Goal: Browse casually: Explore the website without a specific task or goal

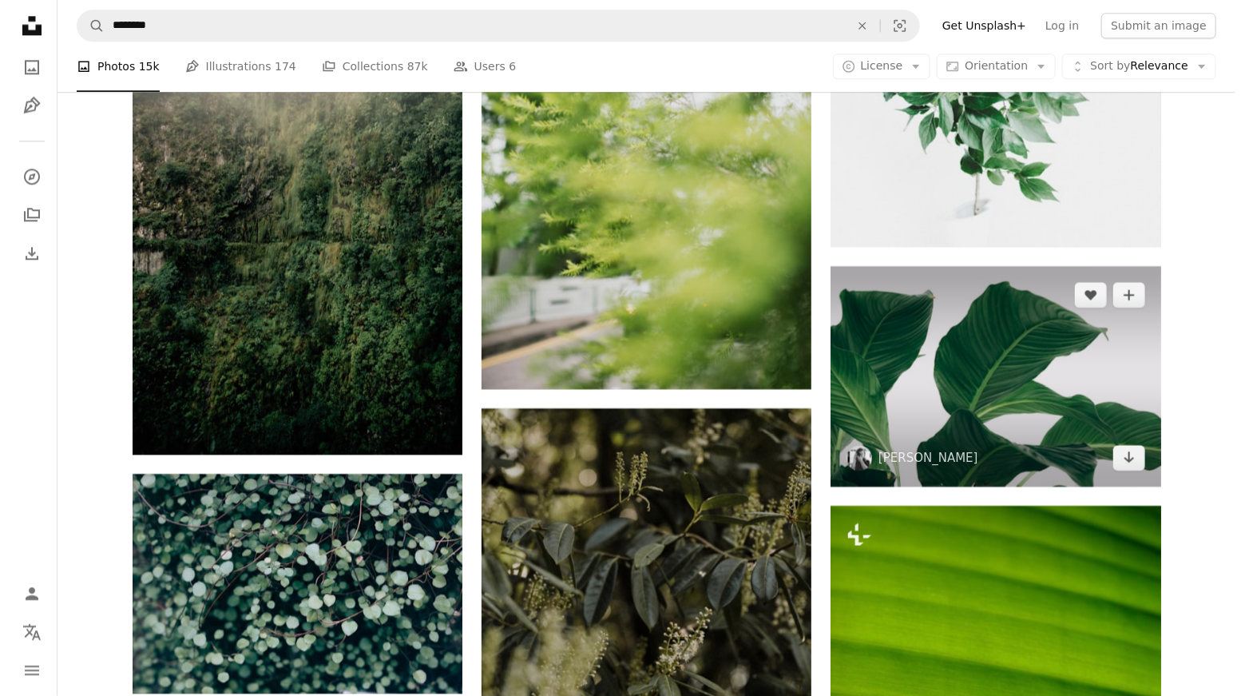
scroll to position [5110, 0]
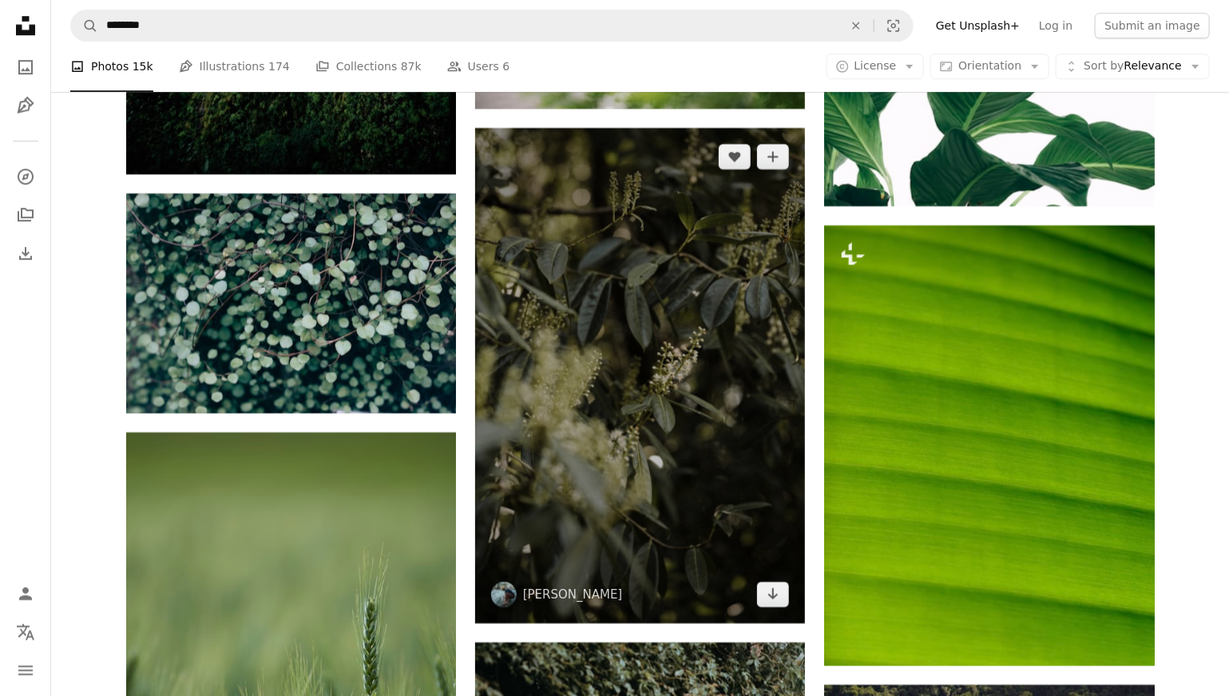
click at [710, 328] on img at bounding box center [640, 375] width 330 height 495
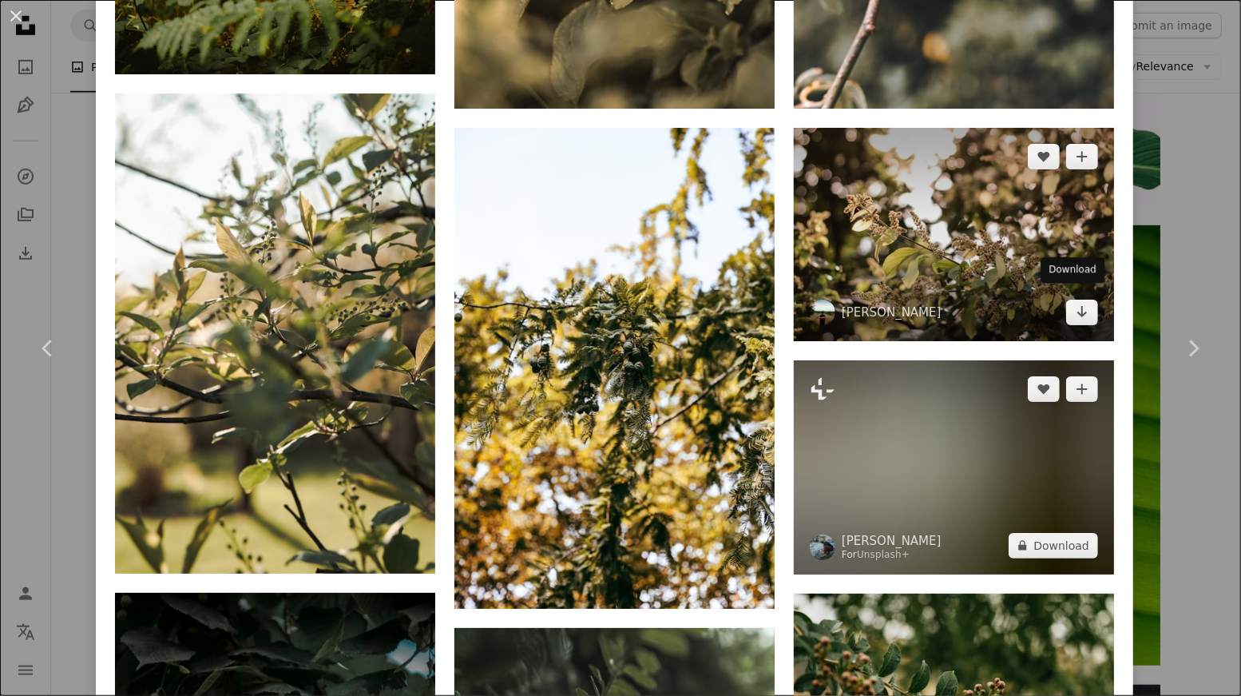
scroll to position [1651, 0]
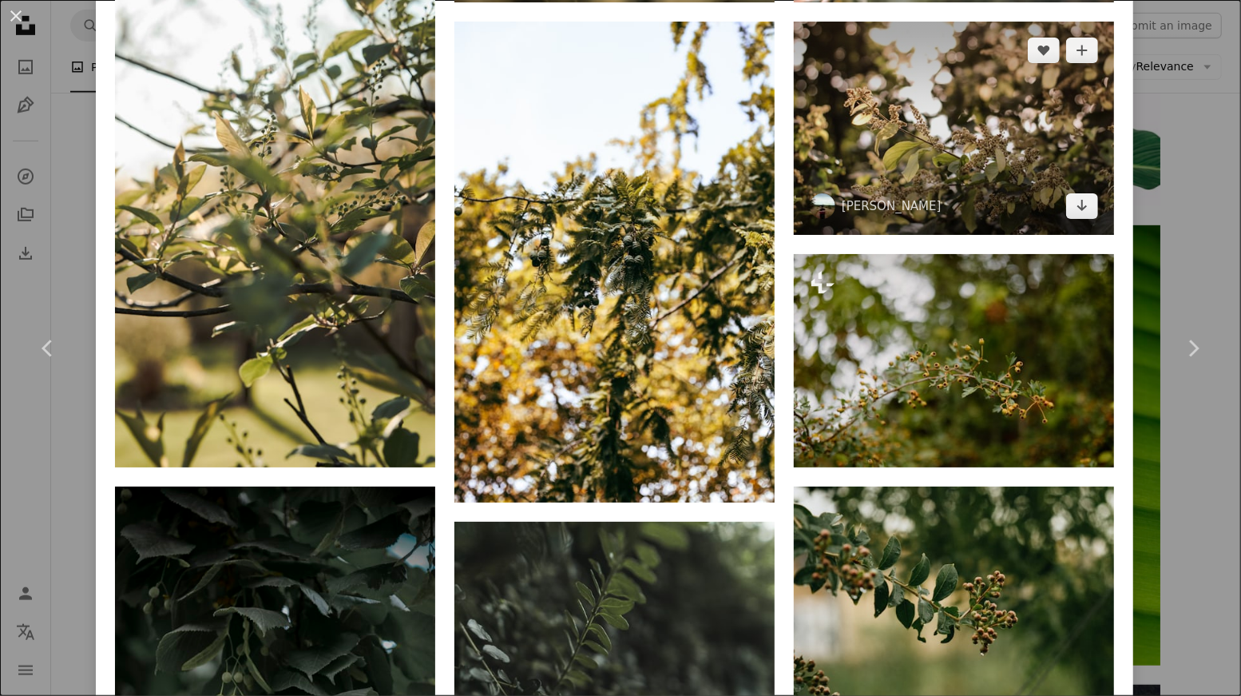
click at [968, 155] on img at bounding box center [954, 128] width 320 height 213
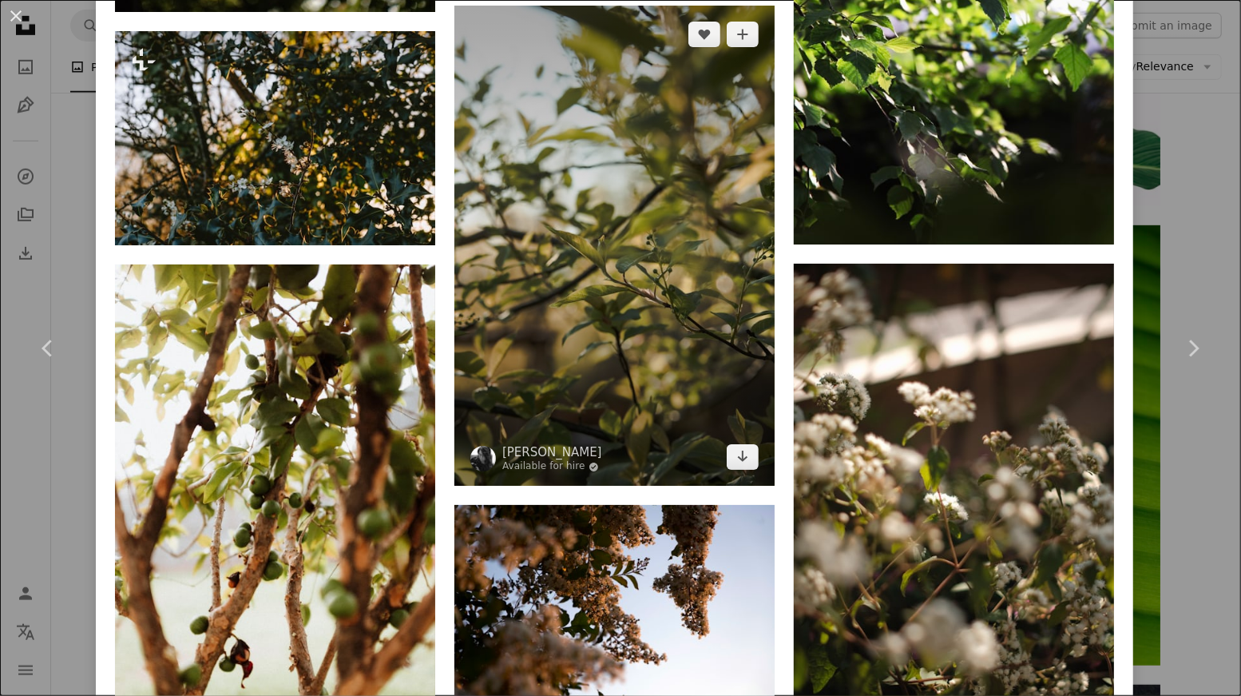
scroll to position [3886, 0]
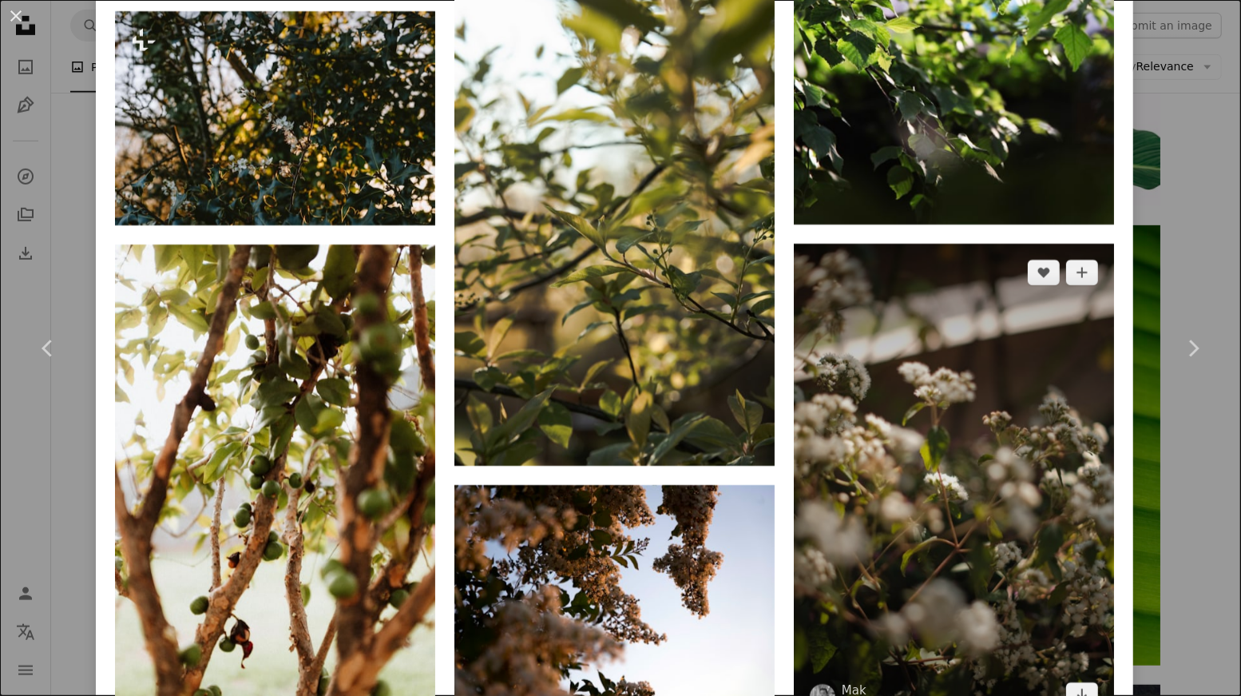
click at [1045, 389] on img at bounding box center [954, 484] width 320 height 481
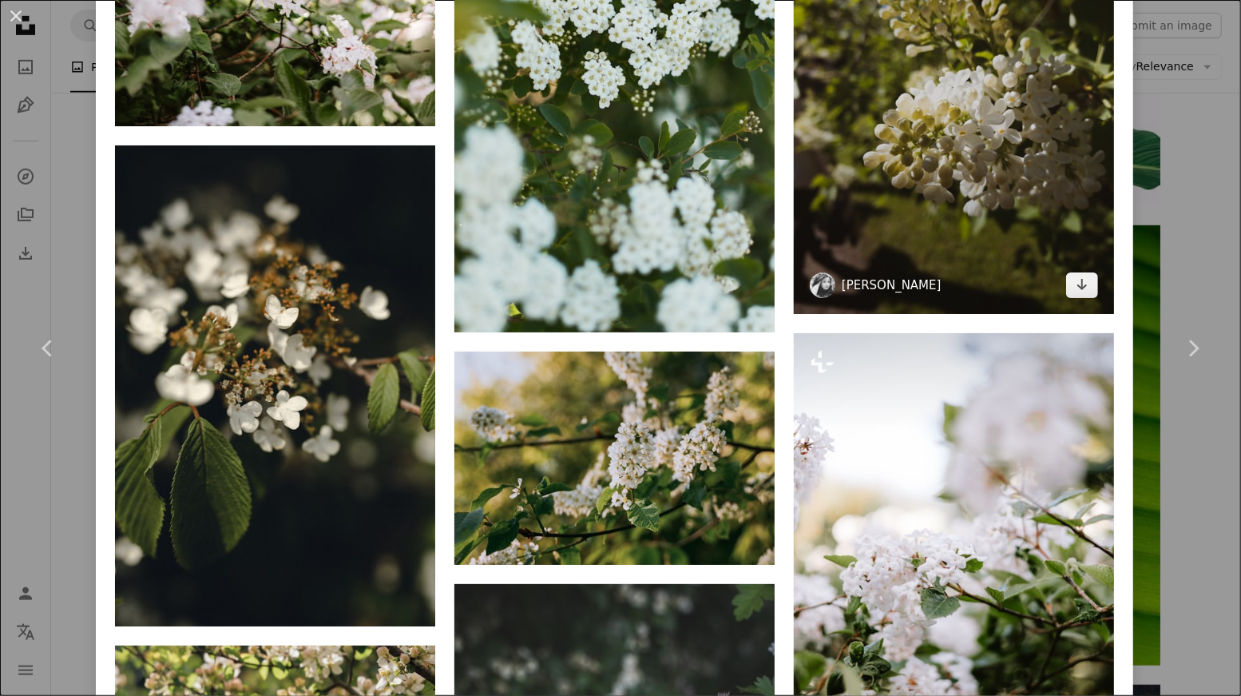
scroll to position [2289, 0]
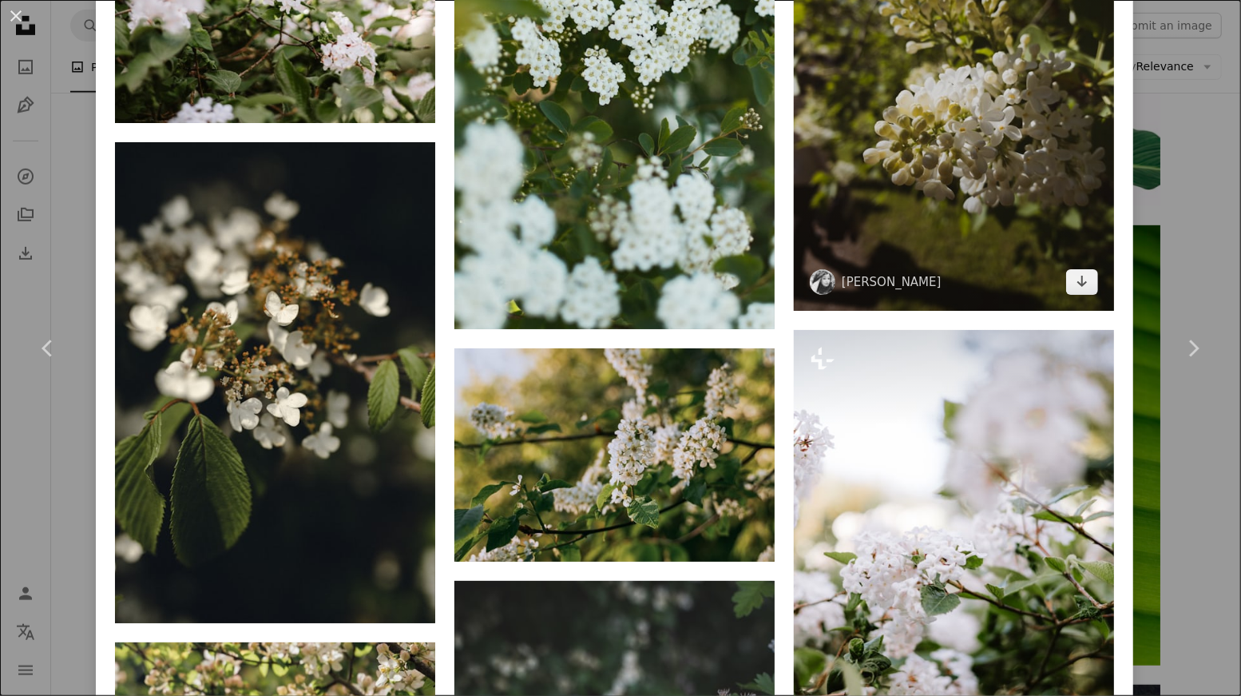
click at [958, 166] on img at bounding box center [954, 96] width 320 height 427
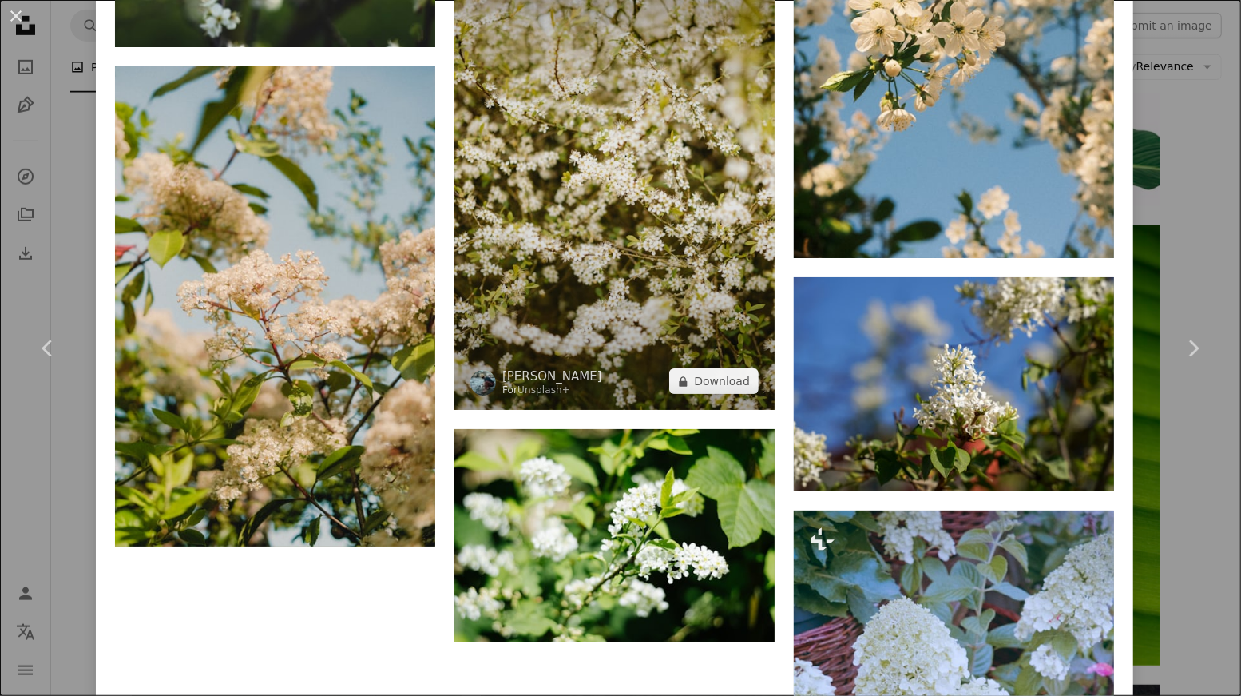
scroll to position [3300, 0]
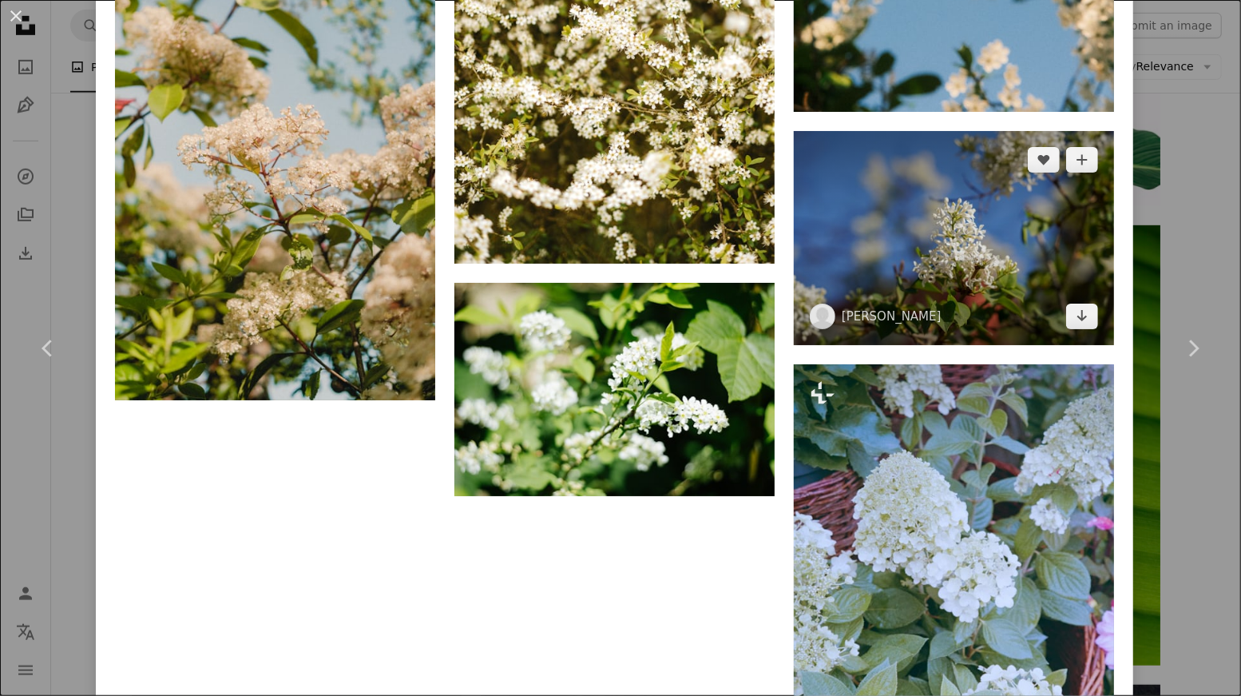
click at [1070, 191] on img at bounding box center [954, 238] width 320 height 214
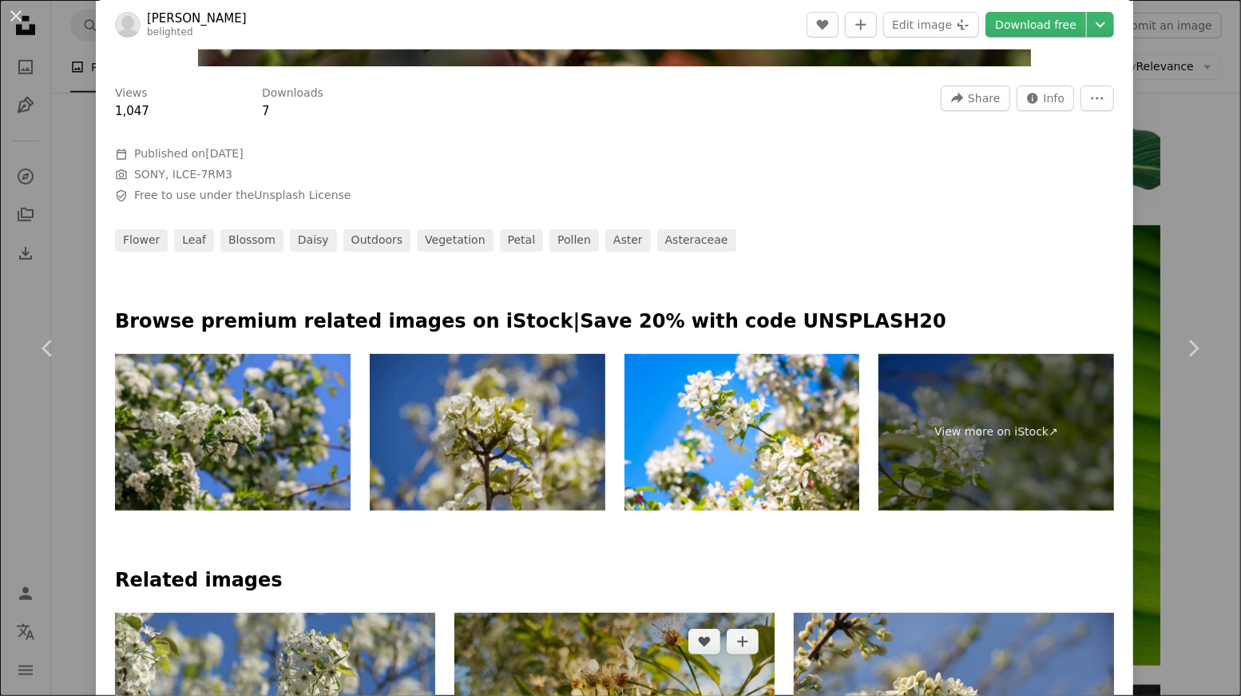
scroll to position [532, 0]
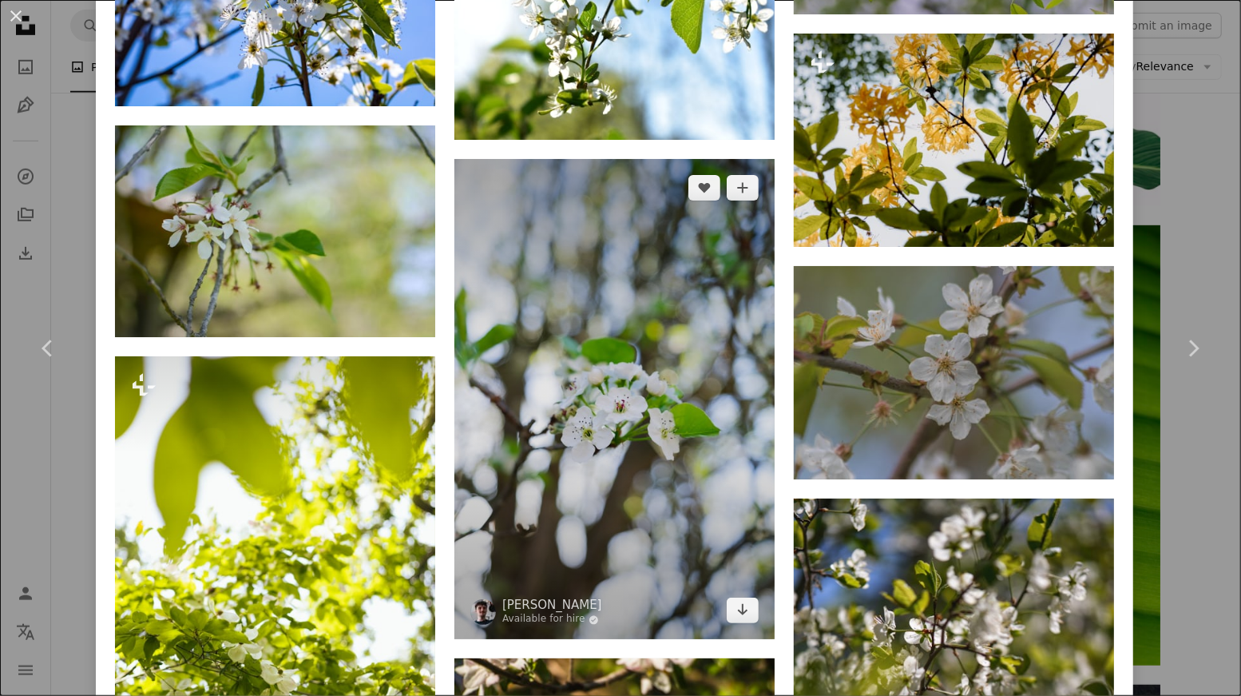
scroll to position [1863, 0]
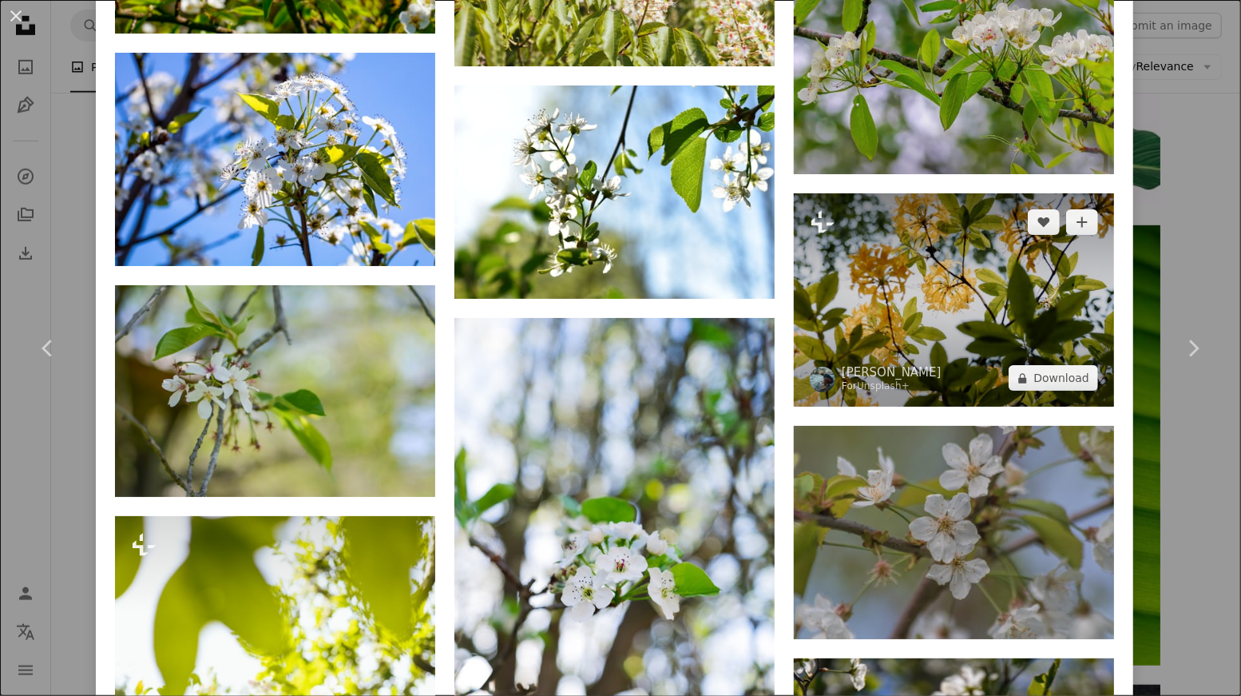
click at [932, 285] on img at bounding box center [954, 299] width 320 height 213
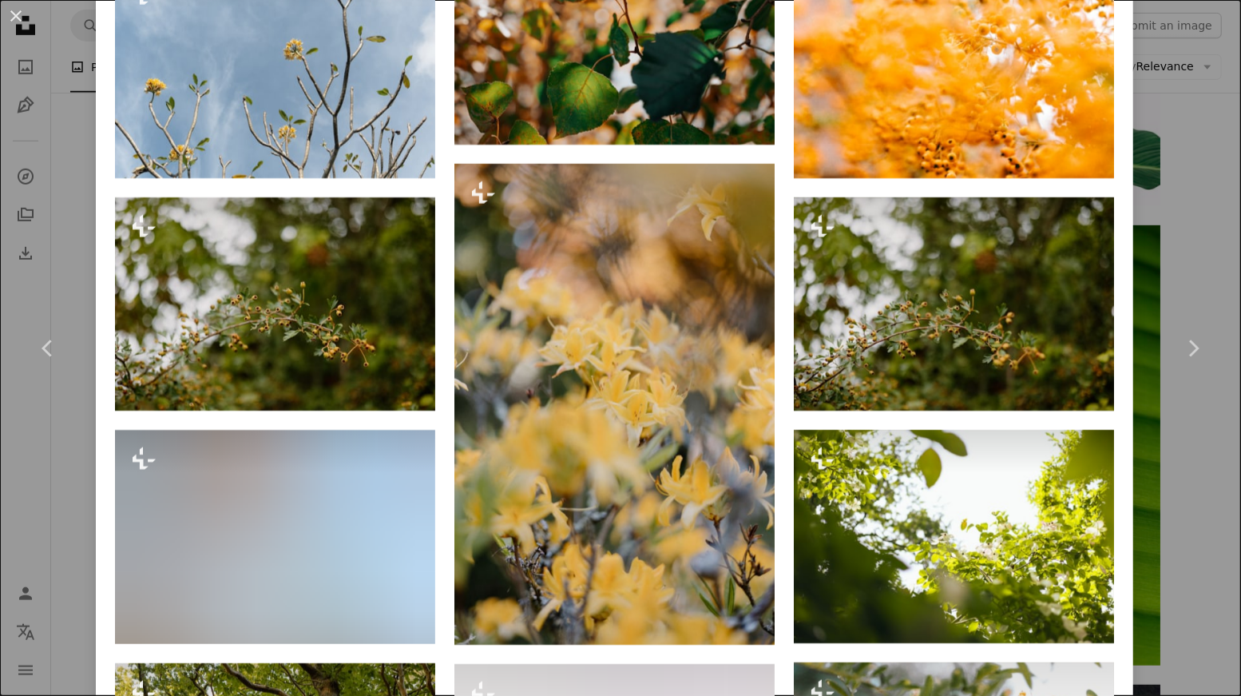
scroll to position [3897, 0]
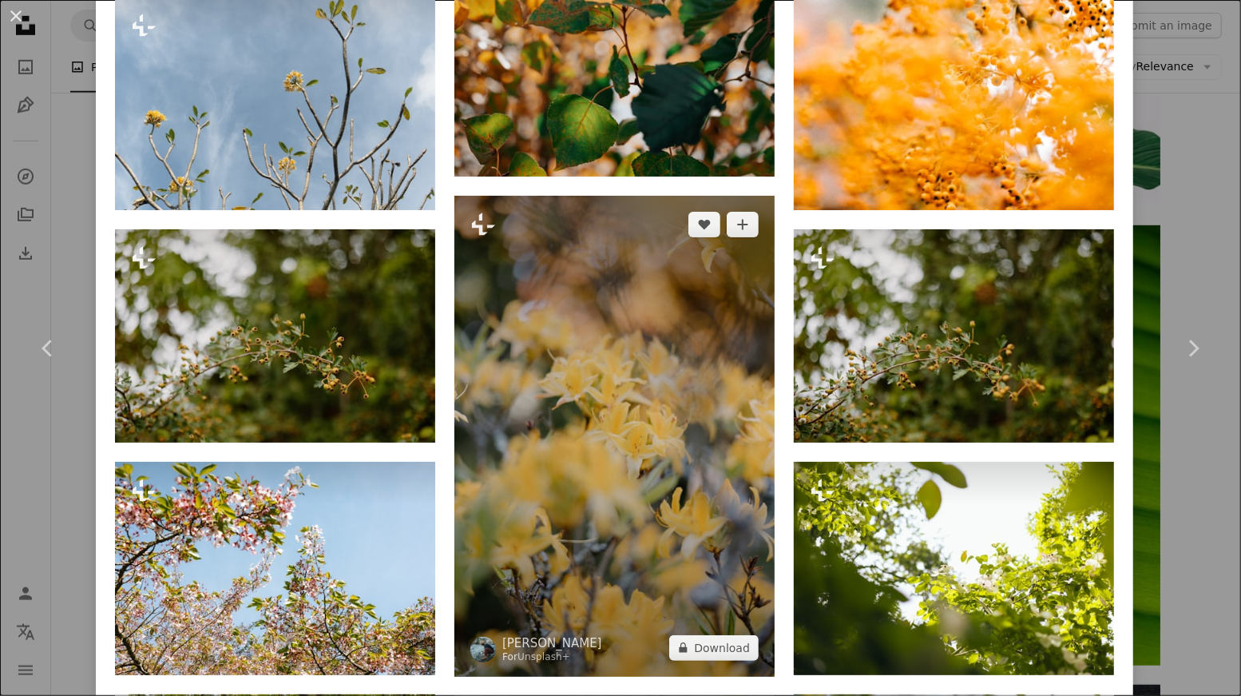
click at [671, 342] on img at bounding box center [614, 436] width 320 height 481
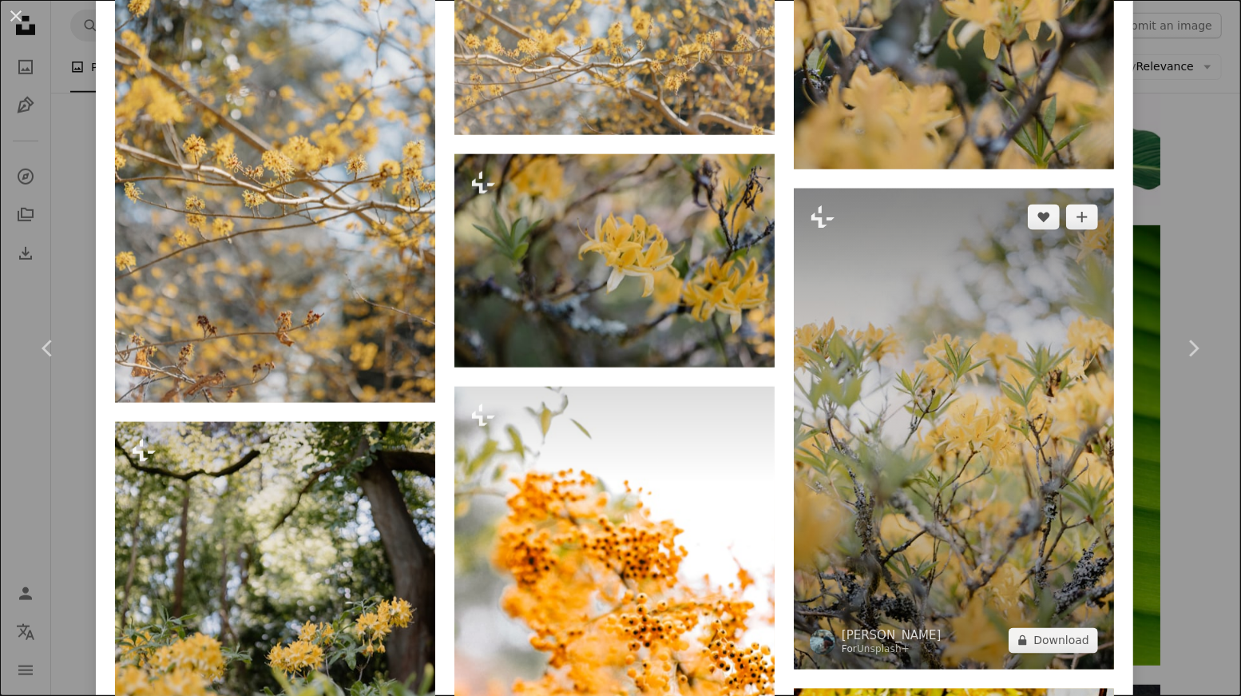
scroll to position [1544, 0]
